Goal: Find specific page/section: Find specific page/section

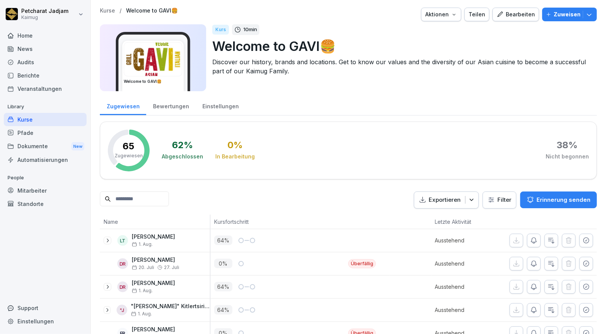
click at [54, 120] on div "Kurse" at bounding box center [45, 119] width 83 height 13
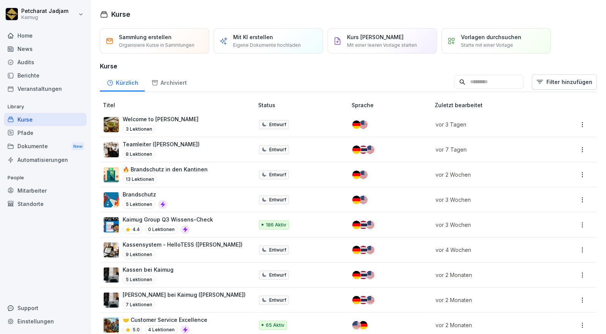
click at [463, 77] on input at bounding box center [489, 82] width 69 height 14
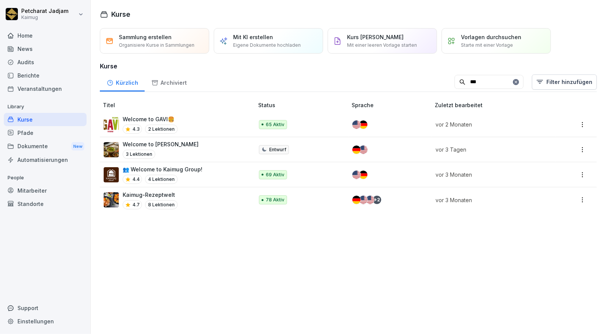
type input "***"
click at [201, 167] on div "👥 Welcome to Kaimug Group! 4.4 4 Lektionen" at bounding box center [175, 174] width 142 height 19
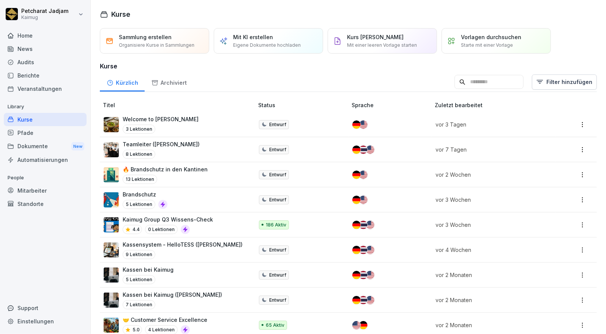
click at [31, 119] on div "Kurse" at bounding box center [45, 119] width 83 height 13
click at [464, 81] on input at bounding box center [489, 82] width 69 height 14
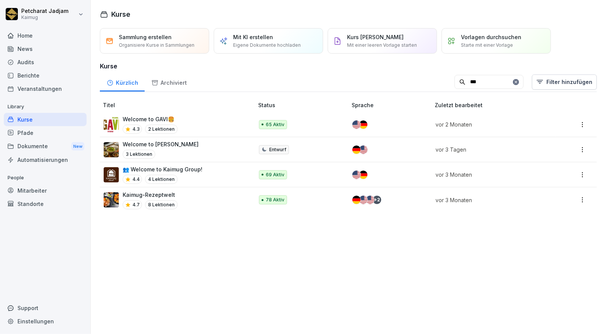
type input "***"
click at [270, 172] on p "69 Aktiv" at bounding box center [275, 174] width 19 height 7
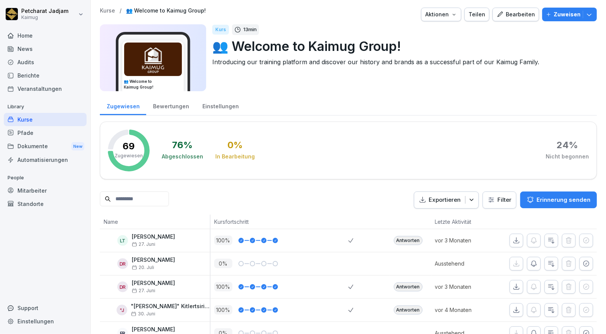
click at [152, 60] on img at bounding box center [153, 59] width 58 height 33
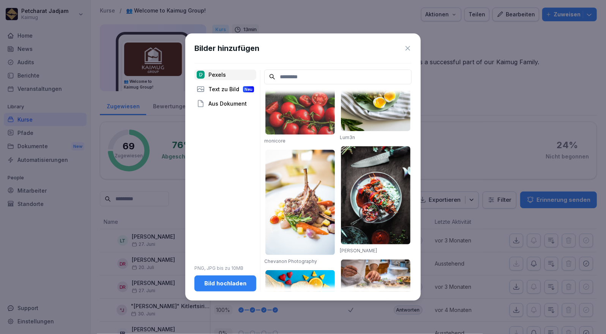
scroll to position [935, 0]
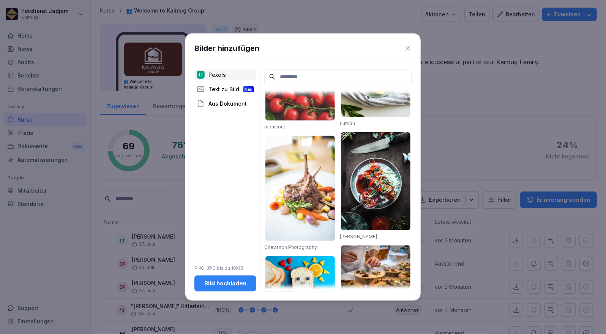
click at [408, 49] on icon at bounding box center [408, 48] width 5 height 5
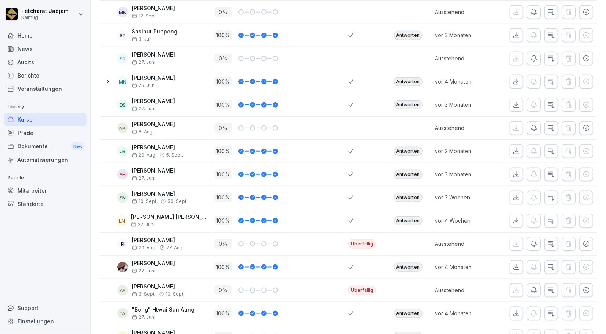
scroll to position [368, 0]
